Goal: Navigation & Orientation: Find specific page/section

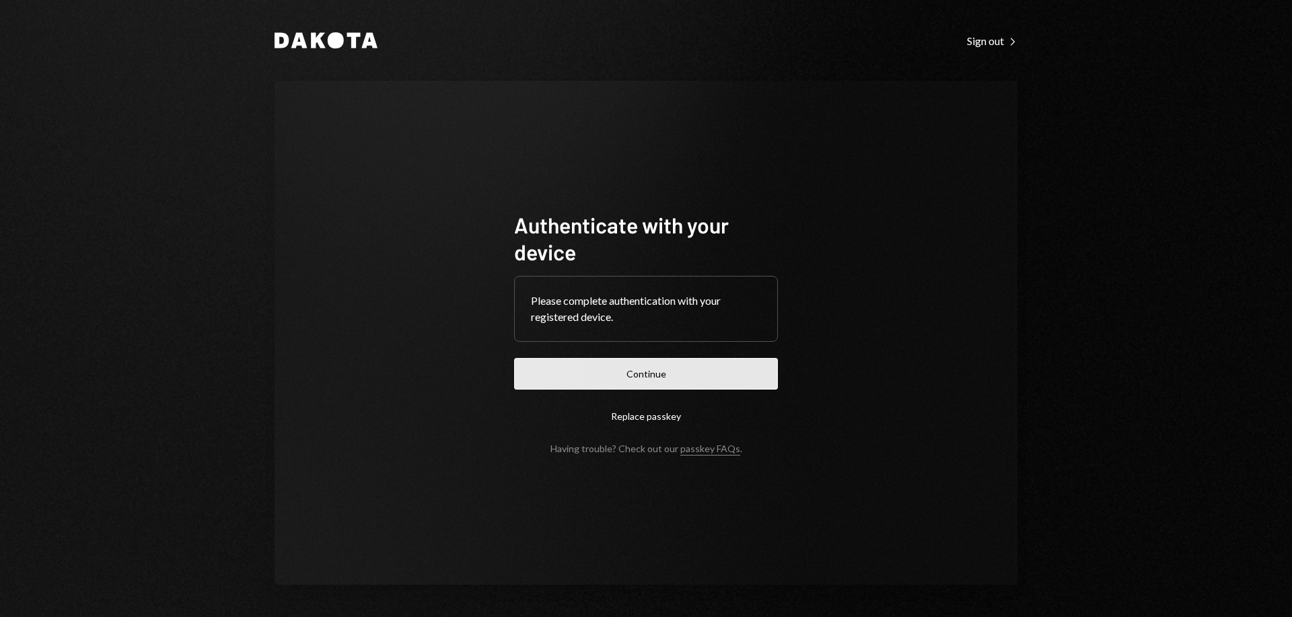
click at [674, 367] on button "Continue" at bounding box center [646, 374] width 264 height 32
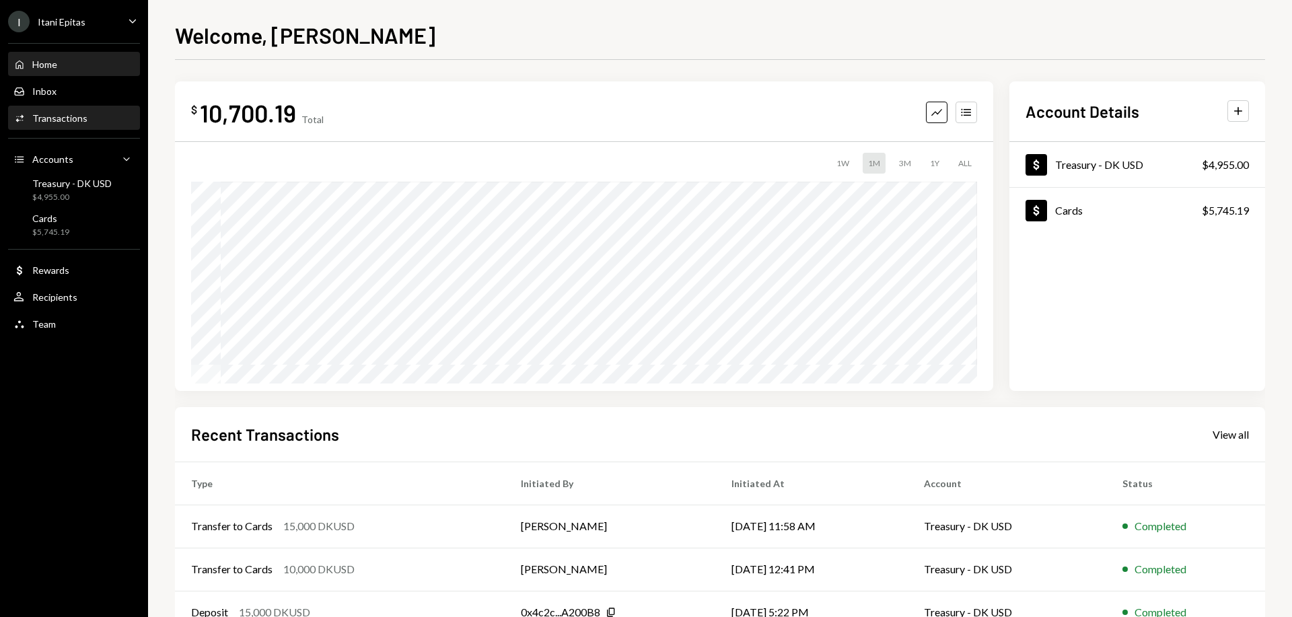
click at [73, 112] on div "Activities Transactions" at bounding box center [50, 118] width 74 height 12
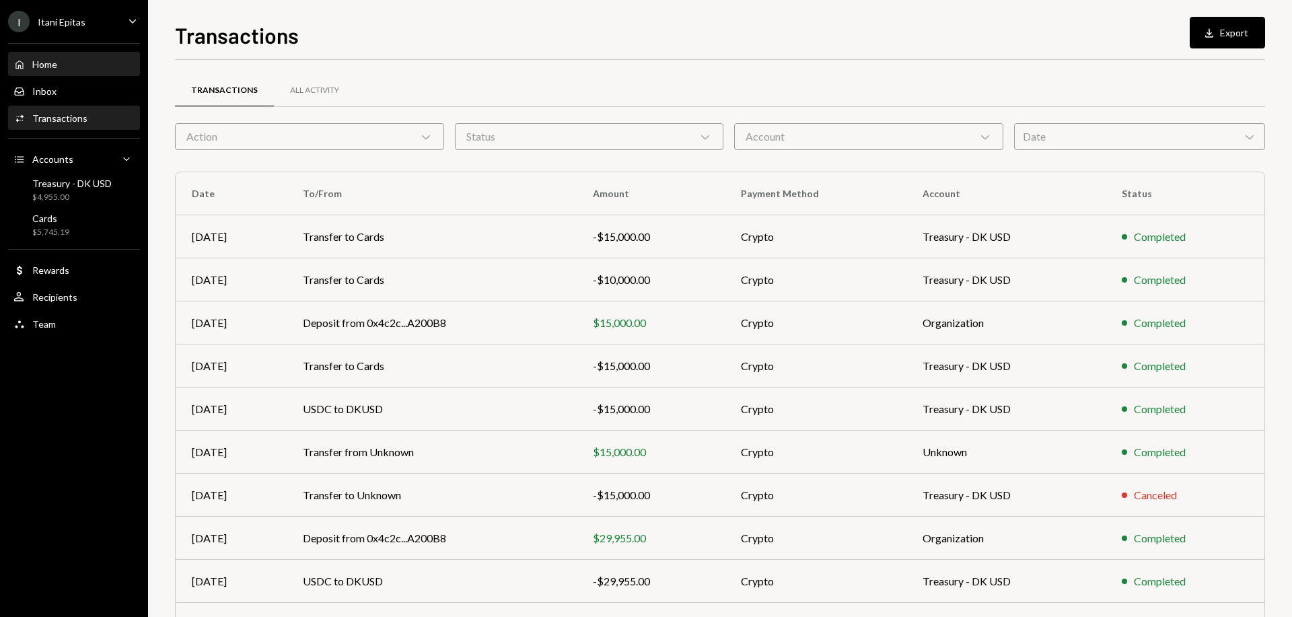
click at [75, 73] on div "Home Home" at bounding box center [73, 64] width 121 height 23
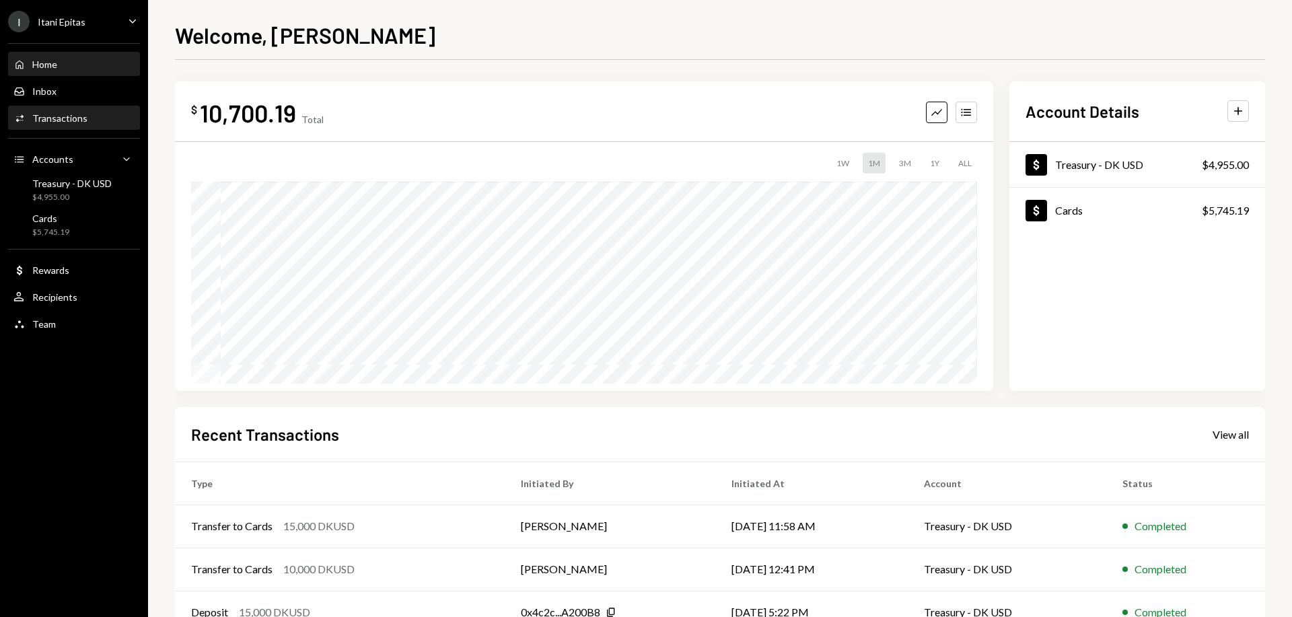
click at [69, 118] on div "Transactions" at bounding box center [59, 117] width 55 height 11
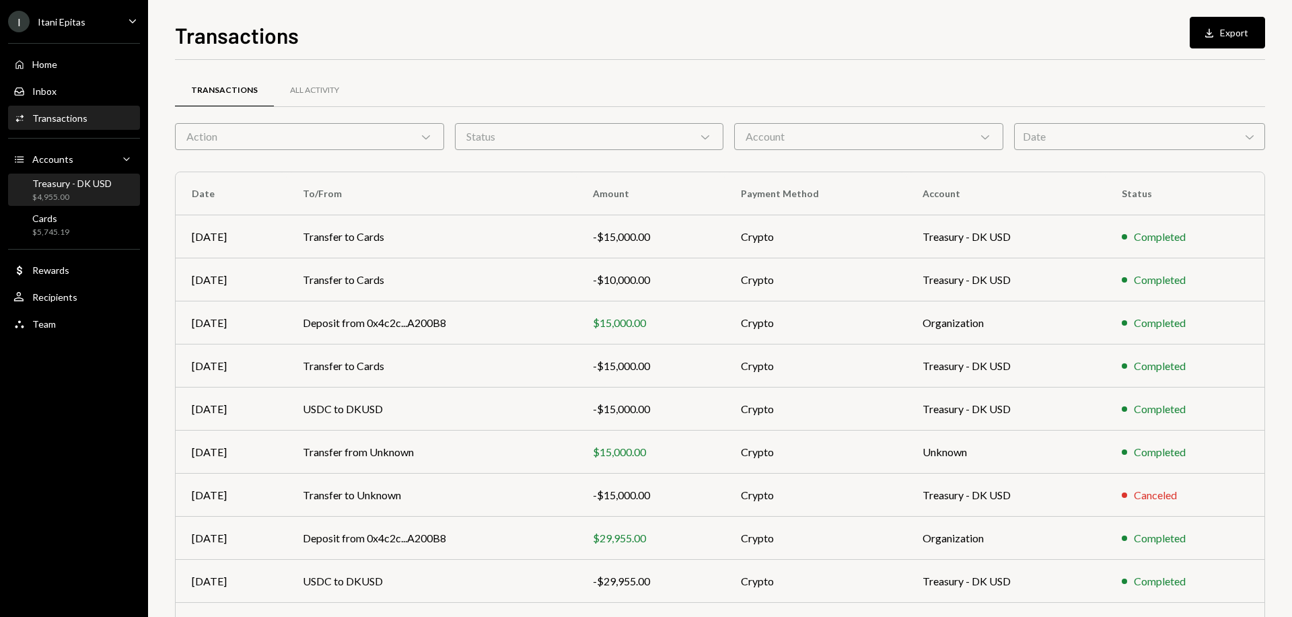
click at [69, 193] on div "$4,955.00" at bounding box center [71, 197] width 79 height 11
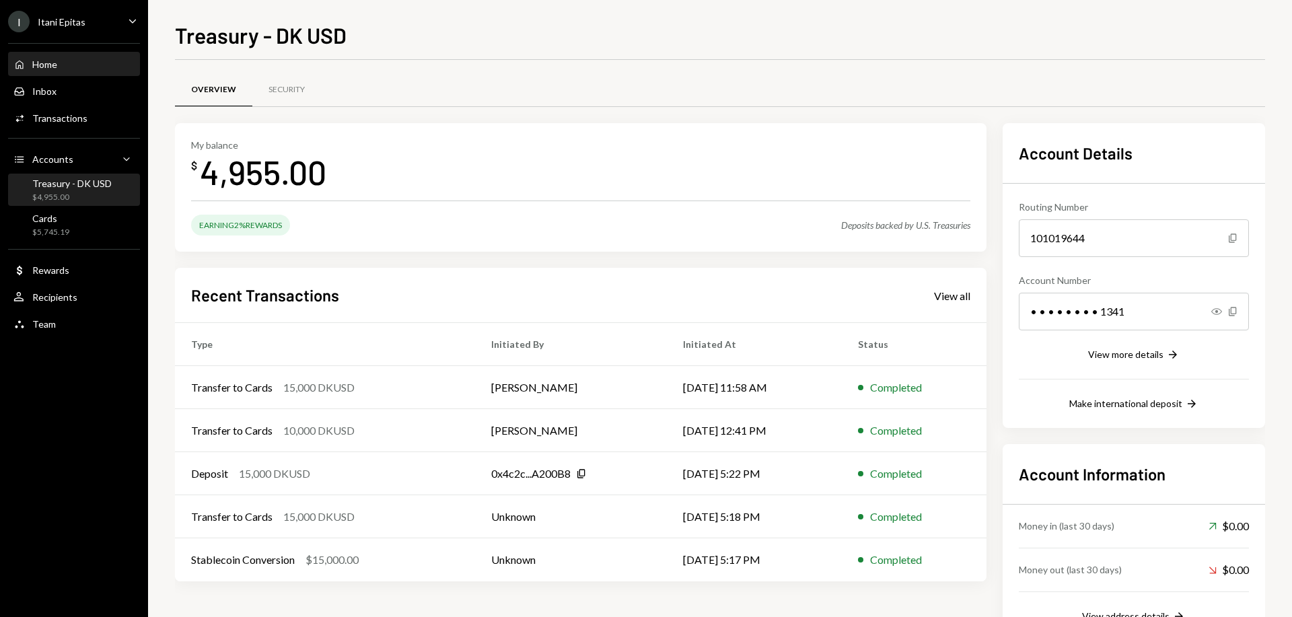
click at [77, 65] on div "Home Home" at bounding box center [73, 65] width 121 height 12
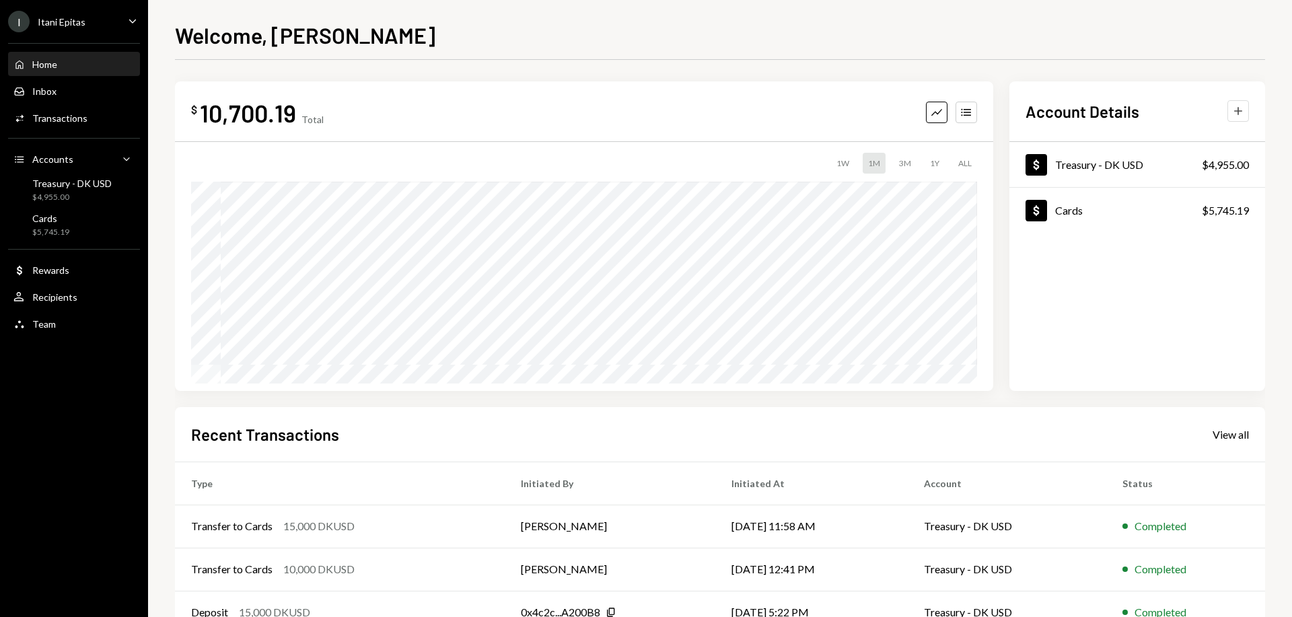
click at [1237, 115] on icon "Plus" at bounding box center [1238, 110] width 13 height 13
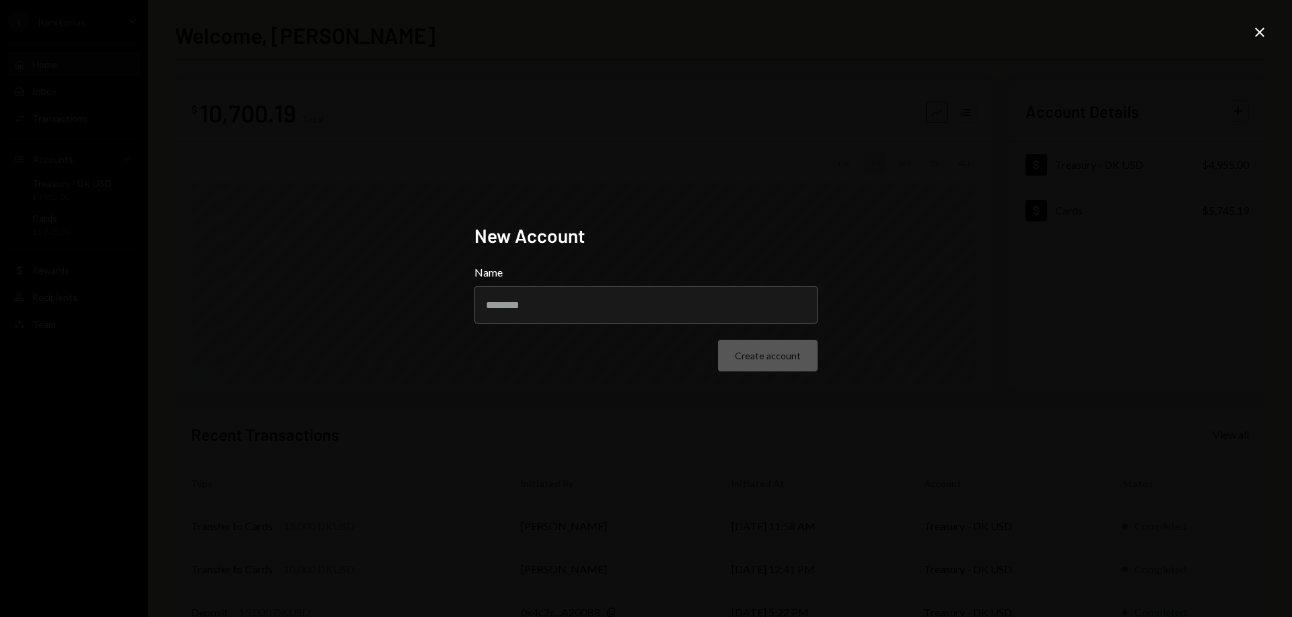
click at [1258, 31] on icon at bounding box center [1259, 32] width 9 height 9
